Goal: Transaction & Acquisition: Purchase product/service

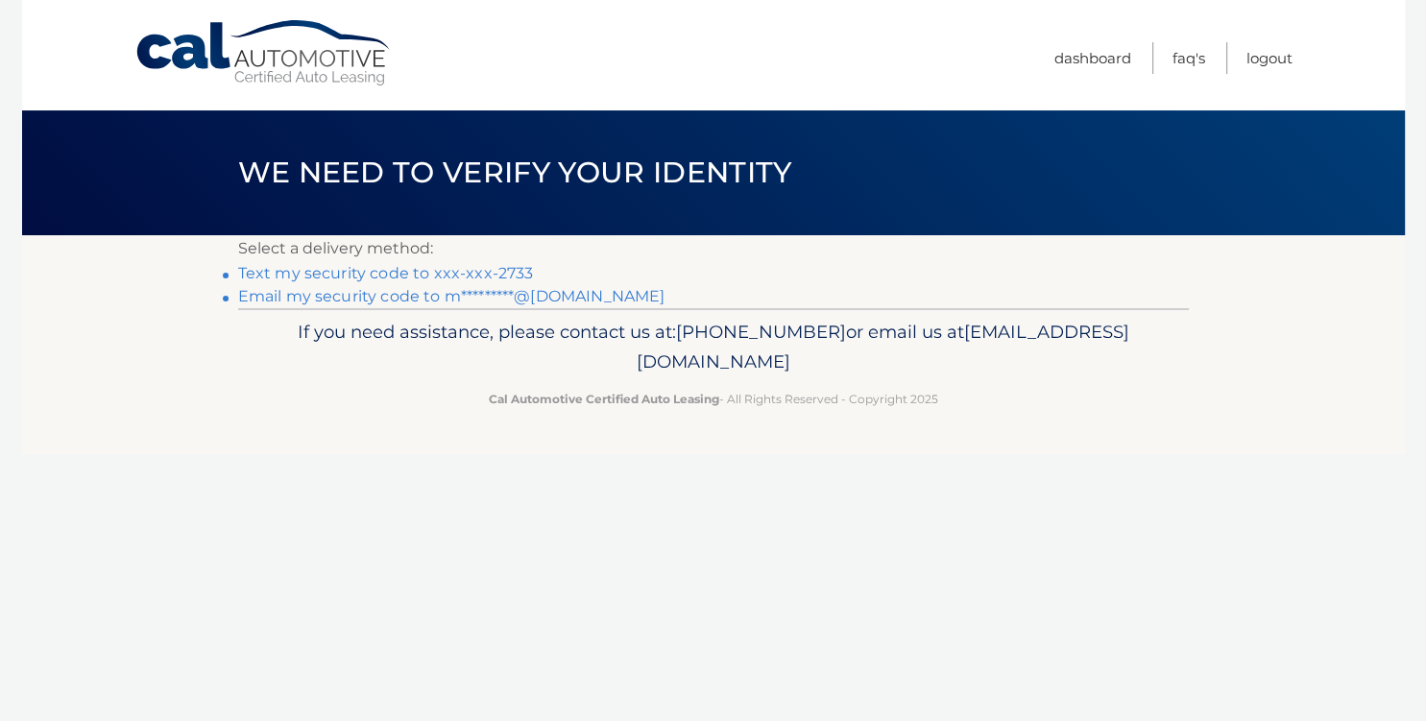
click at [374, 272] on link "Text my security code to xxx-xxx-2733" at bounding box center [386, 273] width 296 height 18
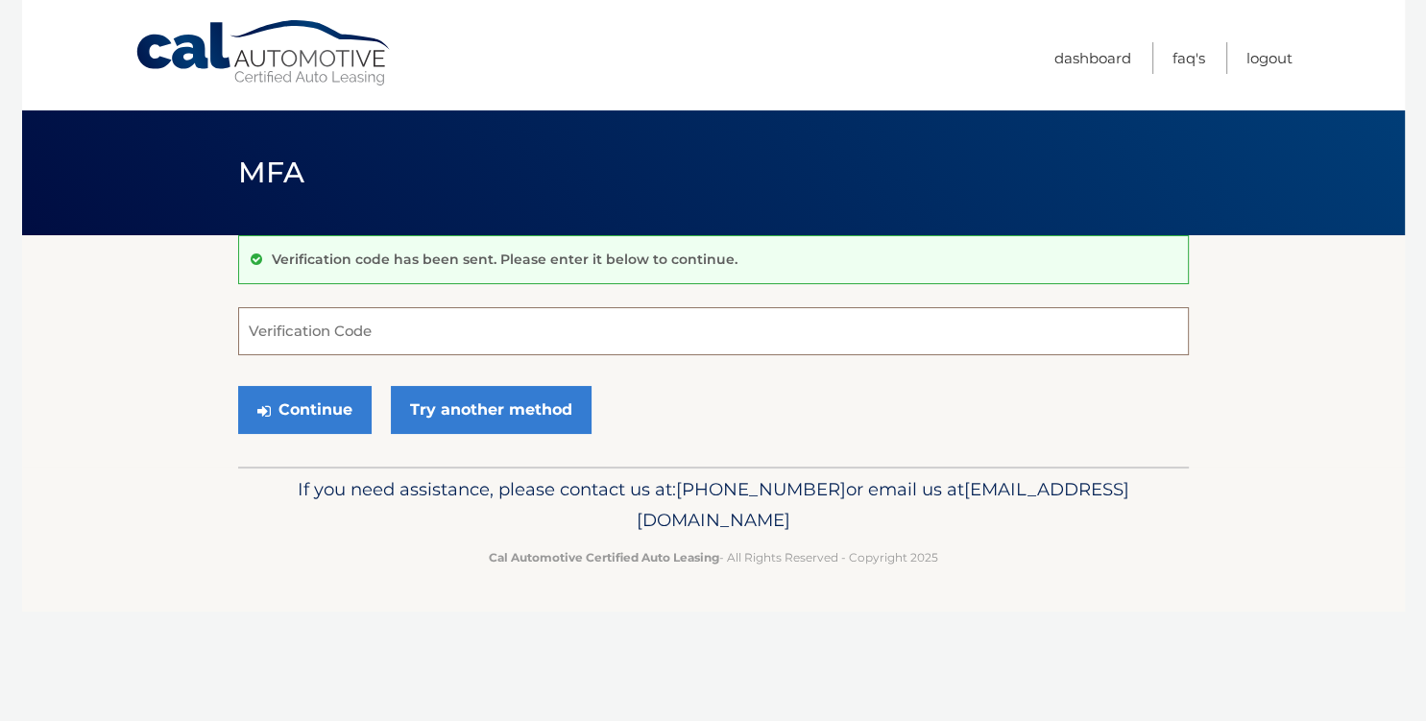
click at [404, 334] on input "Verification Code" at bounding box center [713, 331] width 951 height 48
click at [356, 338] on input "Verification Code" at bounding box center [713, 331] width 951 height 48
type input "439142"
click at [238, 386] on button "Continue" at bounding box center [304, 410] width 133 height 48
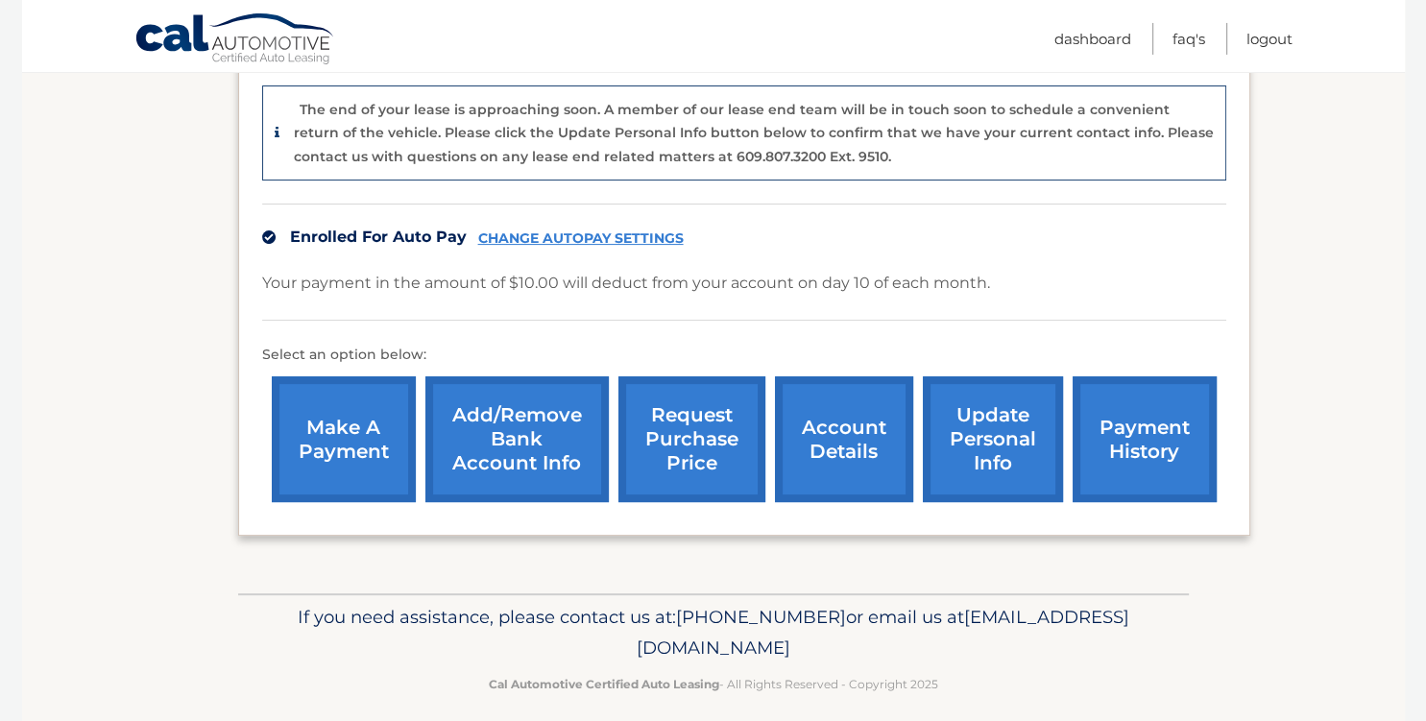
scroll to position [485, 0]
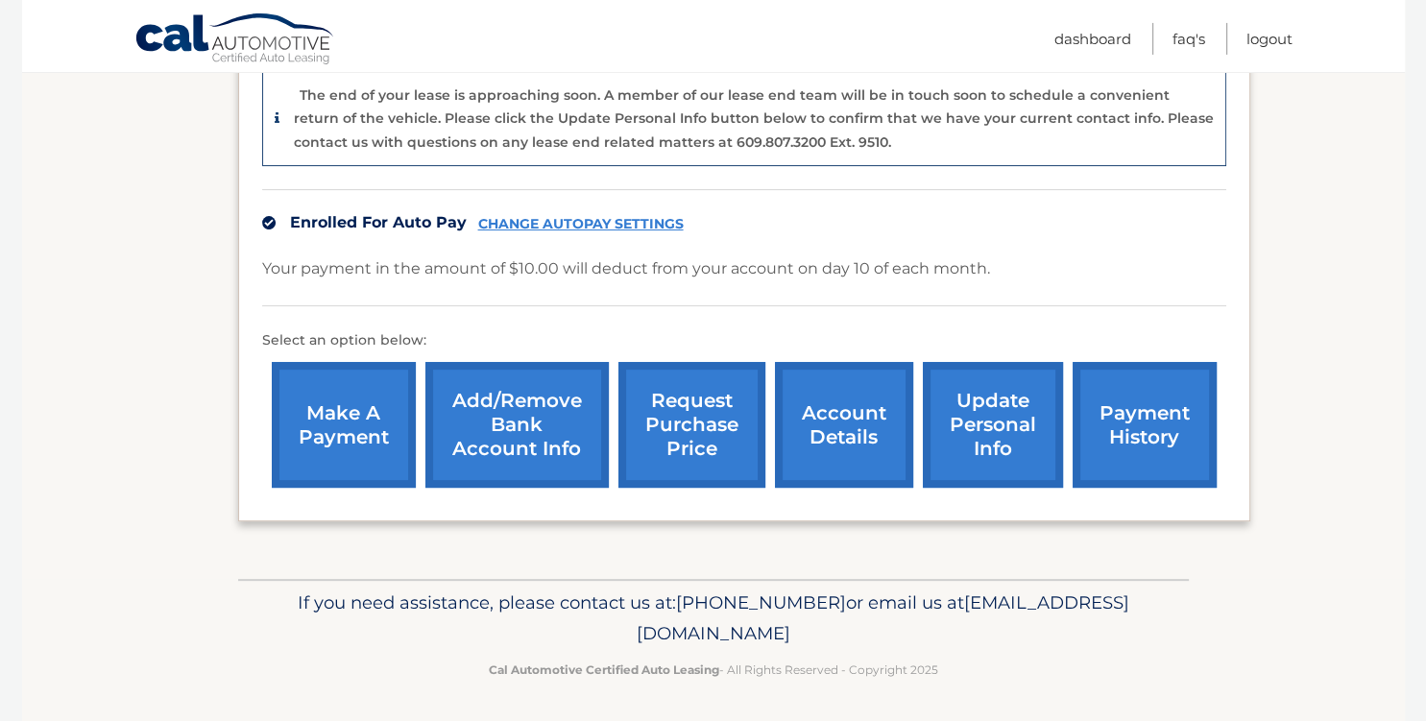
click at [340, 451] on link "make a payment" at bounding box center [344, 425] width 144 height 126
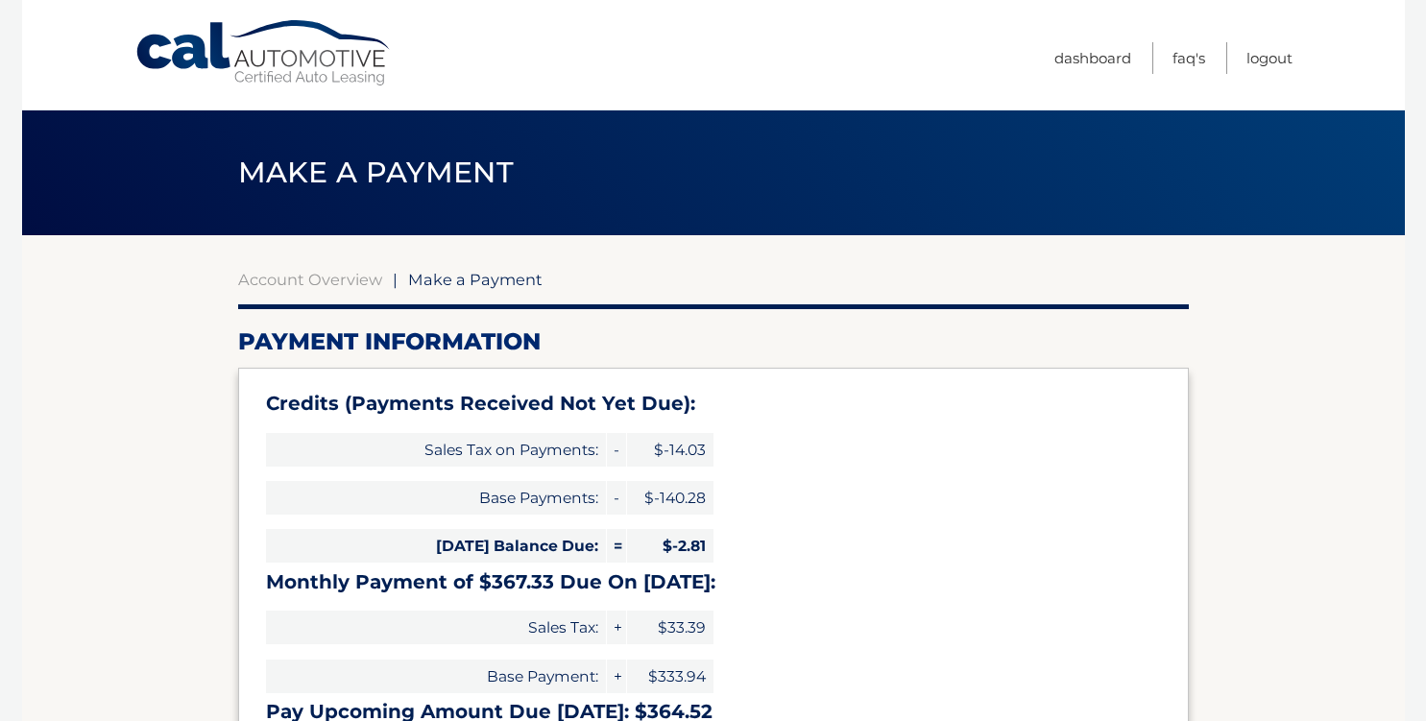
select select "NjM3ZTVlZGYtMGI3OC00NDk0LTg4OGItMWJkZDYwYWZhYmNj"
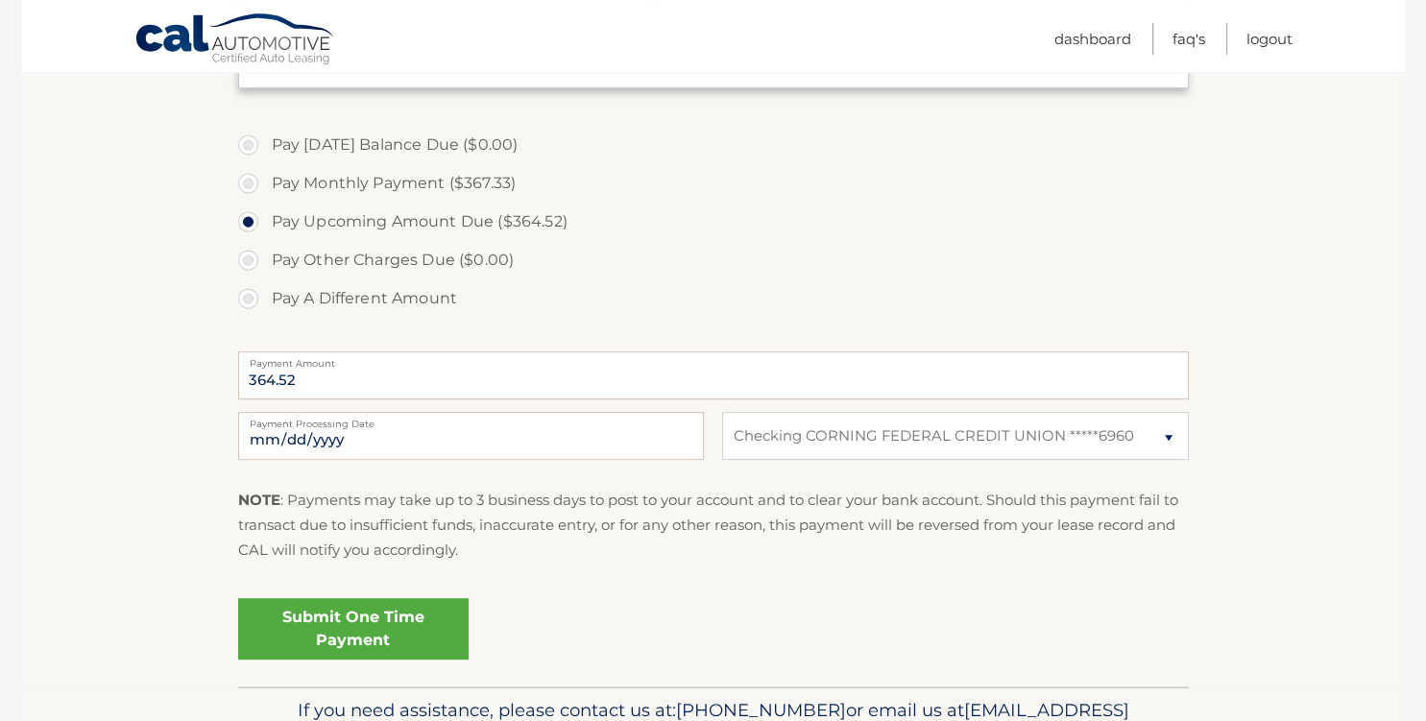
scroll to position [674, 0]
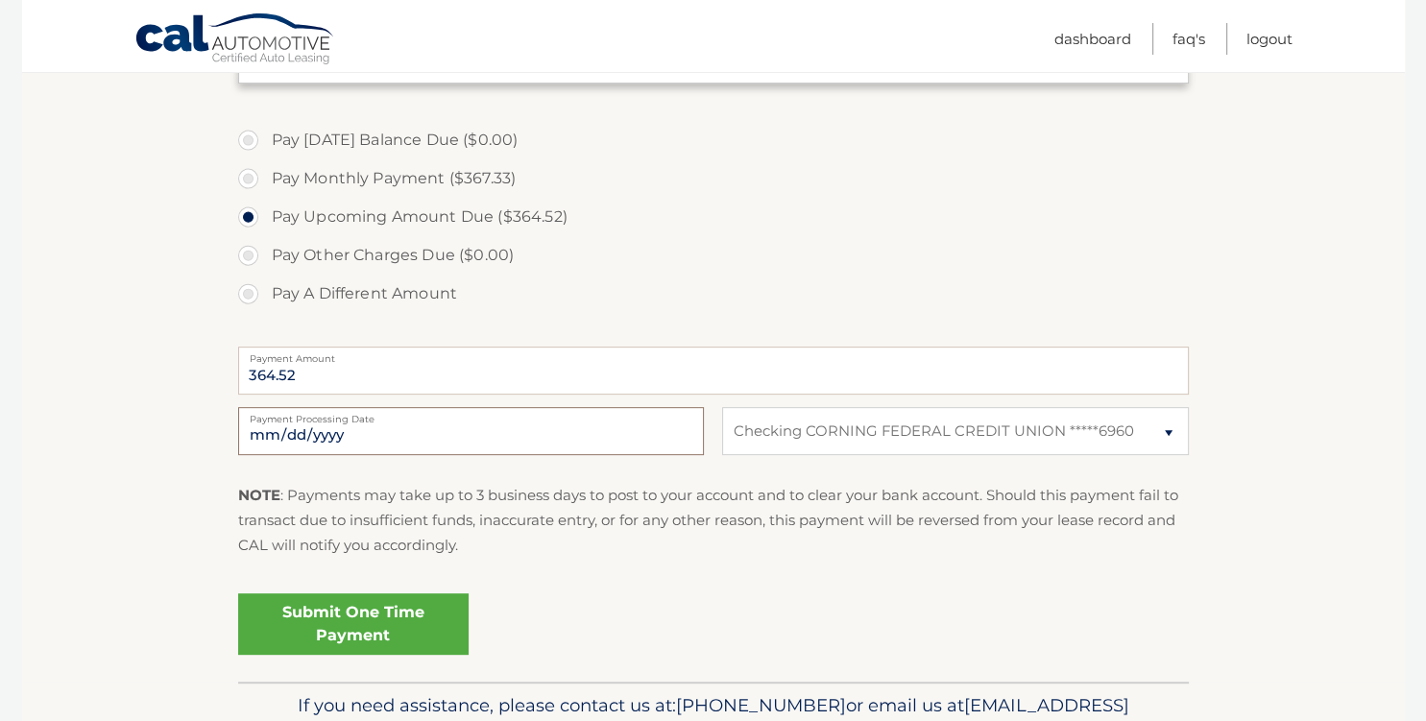
click at [686, 434] on input "[DATE]" at bounding box center [471, 431] width 466 height 48
type input "[DATE]"
click at [390, 620] on link "Submit One Time Payment" at bounding box center [353, 623] width 230 height 61
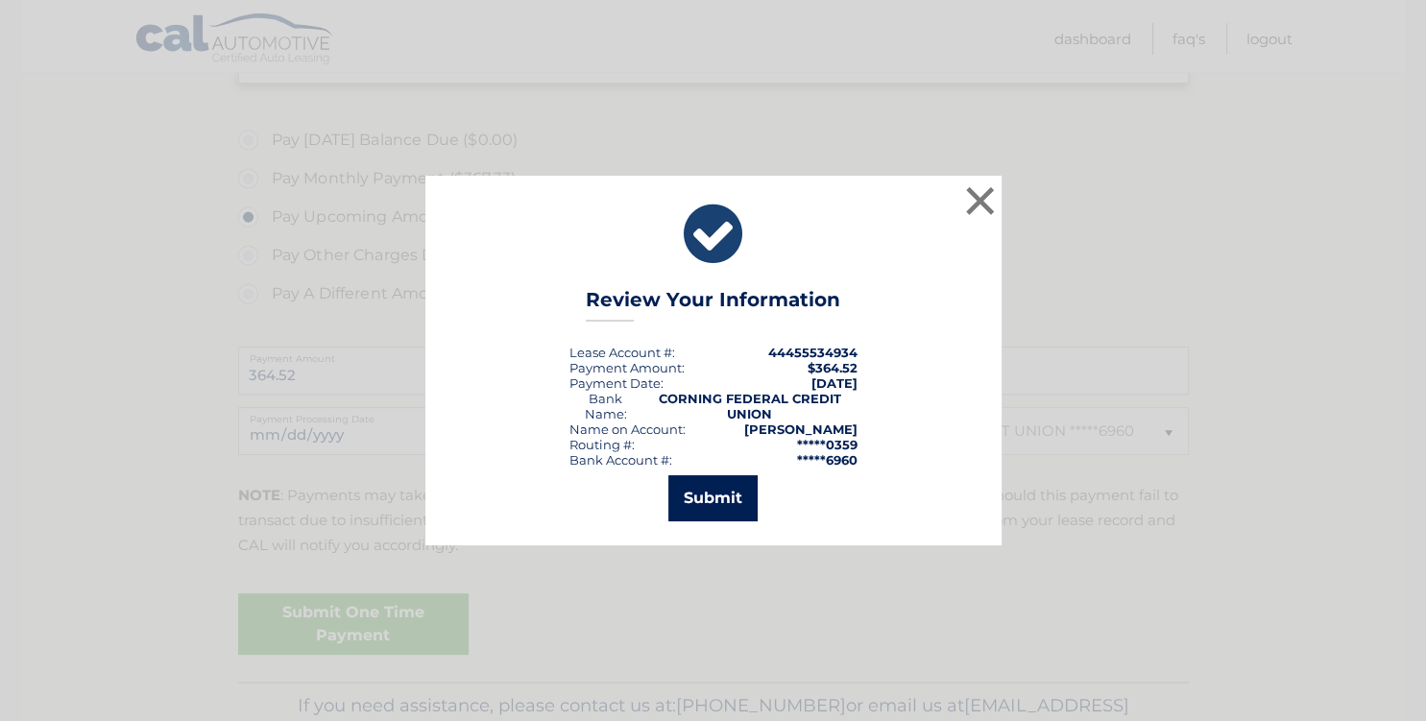
click at [712, 508] on button "Submit" at bounding box center [712, 498] width 89 height 46
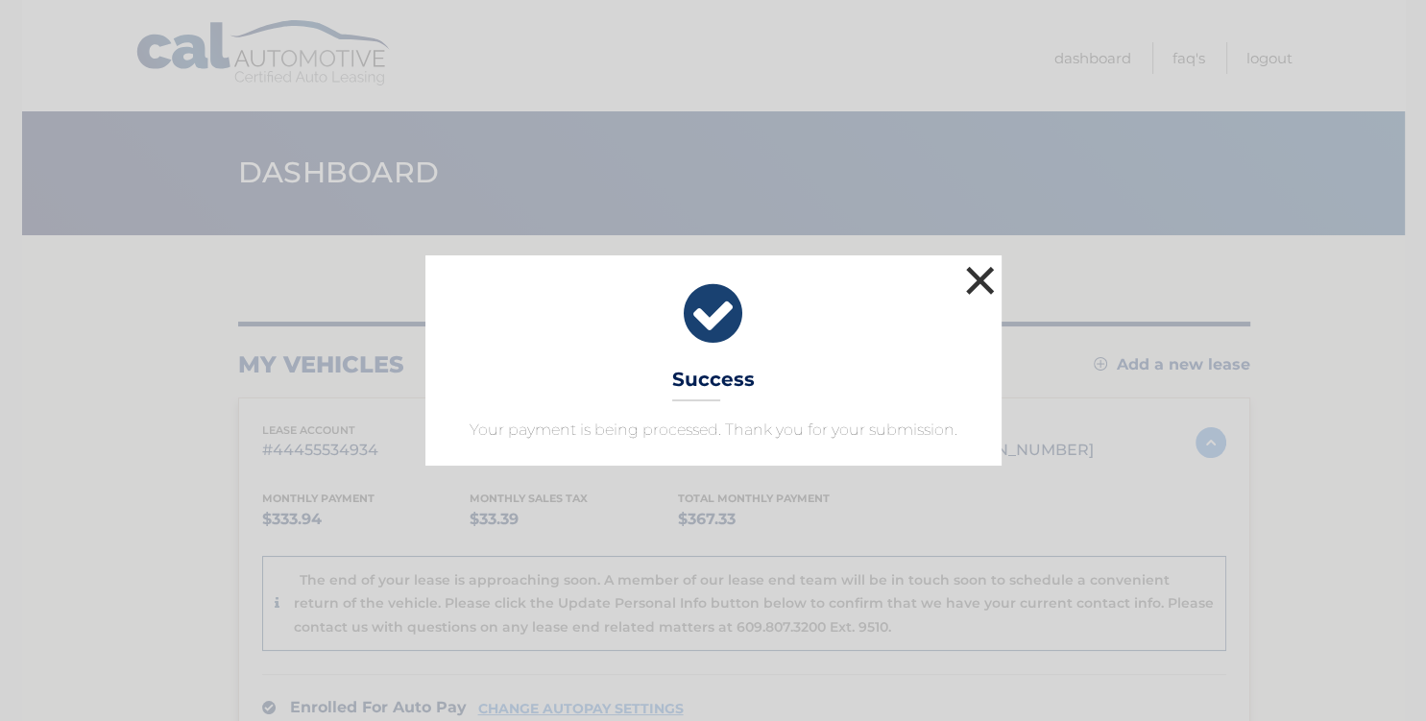
click at [975, 276] on button "×" at bounding box center [980, 280] width 38 height 38
